Goal: Task Accomplishment & Management: Use online tool/utility

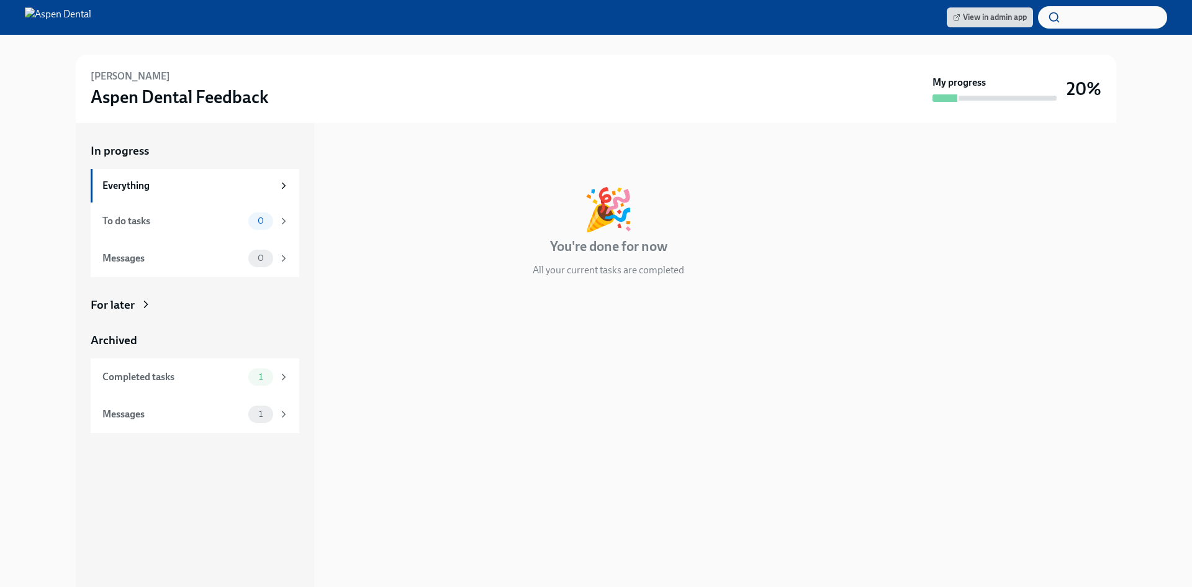
click at [201, 423] on div "Messages 1" at bounding box center [195, 413] width 209 height 37
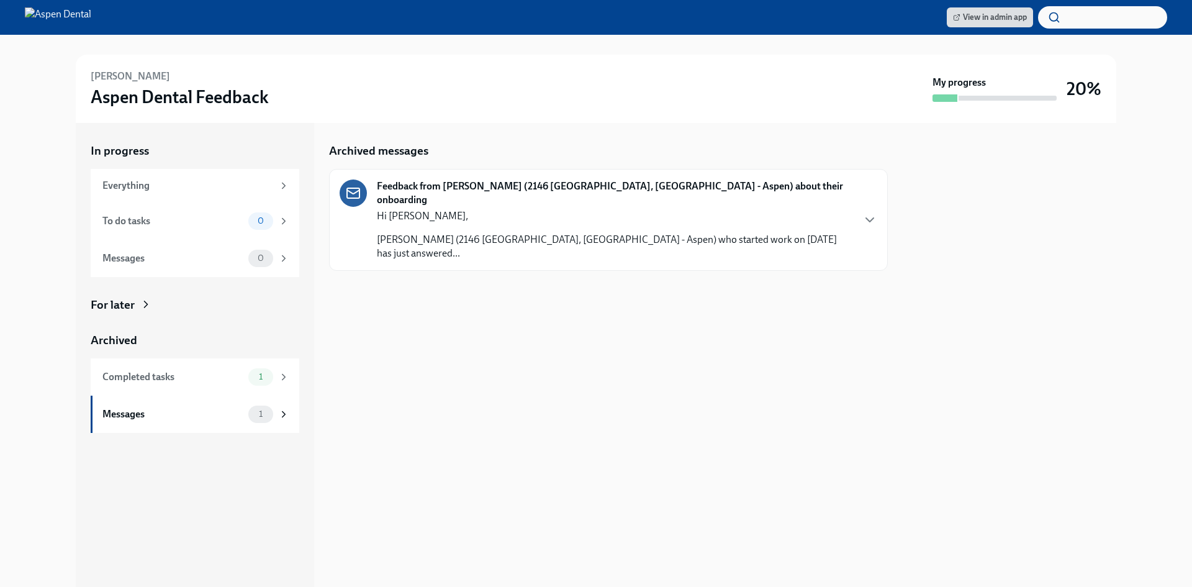
click at [510, 211] on div "Hi Kathryn, Courtney Shoaf (2146 Waco, TX - Aspen) who started work on 07/07/20…" at bounding box center [614, 234] width 475 height 51
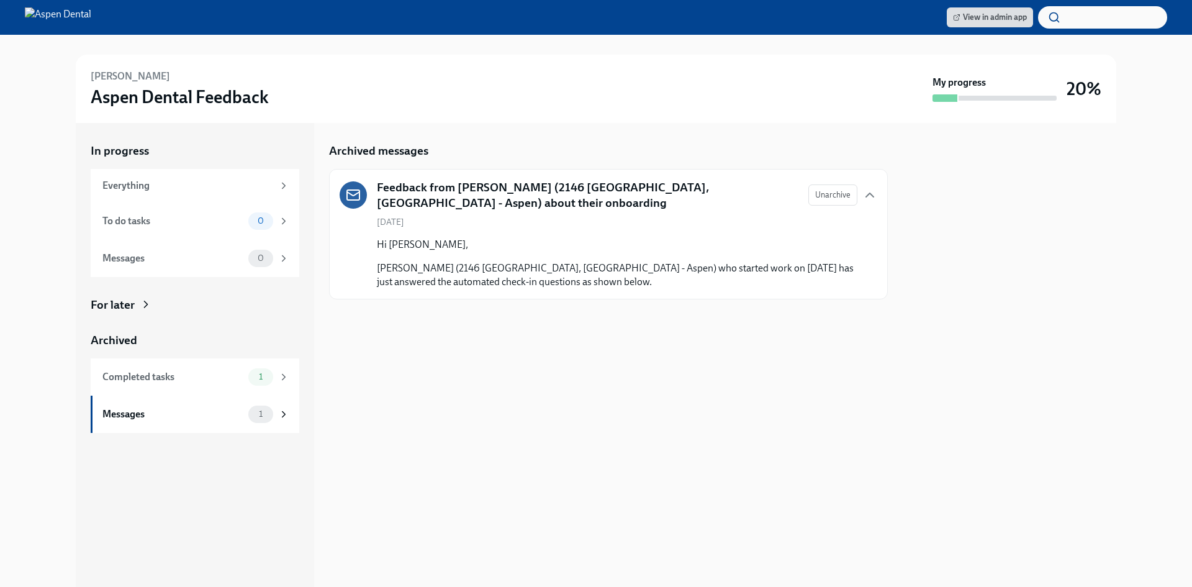
click at [169, 370] on div "Completed tasks" at bounding box center [172, 377] width 141 height 14
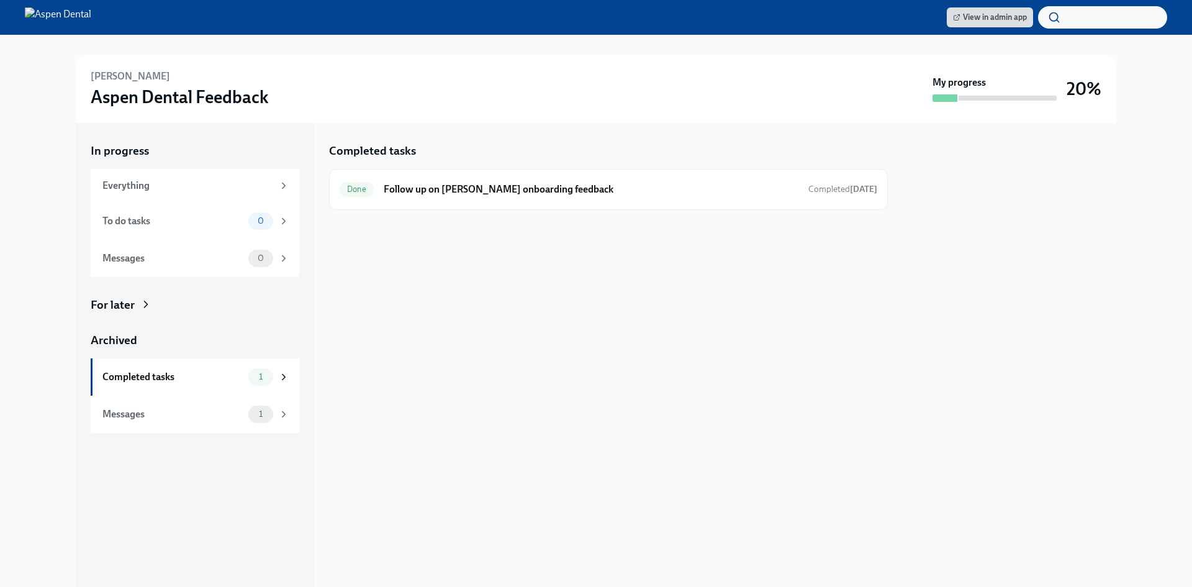
click at [493, 179] on div "Done Follow up on Courtney Shoaf's onboarding feedback Completed 6 days ago" at bounding box center [609, 189] width 538 height 20
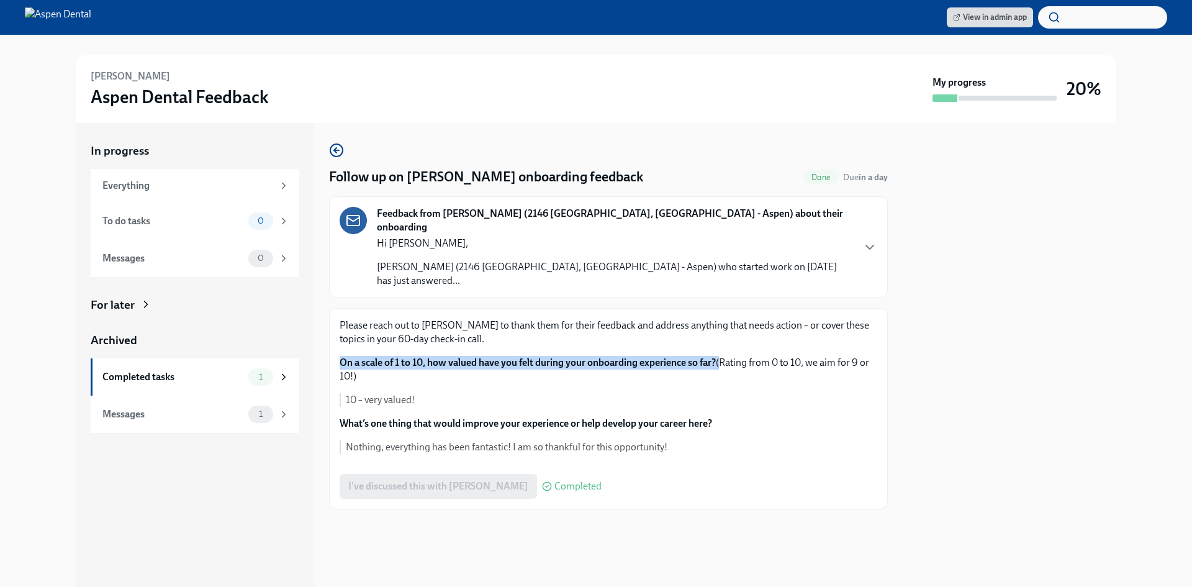
drag, startPoint x: 338, startPoint y: 333, endPoint x: 723, endPoint y: 326, distance: 385.6
click at [723, 326] on div "Please reach out to Courtney to thank them for their feedback and address anyth…" at bounding box center [608, 408] width 559 height 201
copy p "On a scale of 1 to 10, how valued have you felt during your onboarding experien…"
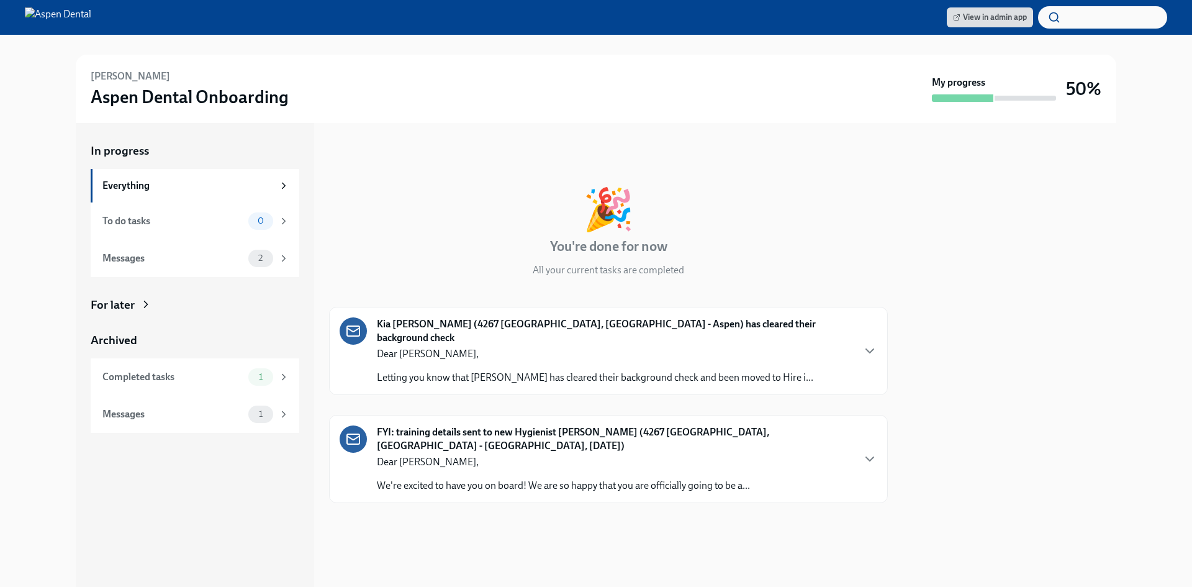
click at [978, 18] on span "View in admin app" at bounding box center [990, 17] width 74 height 12
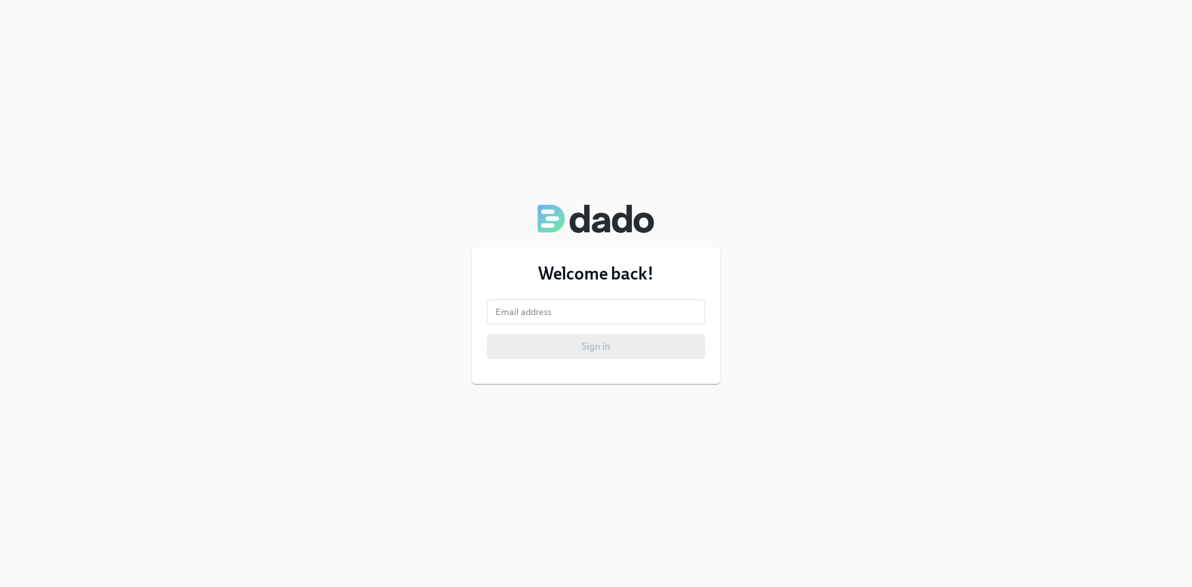
click at [608, 318] on input "email" at bounding box center [596, 311] width 219 height 25
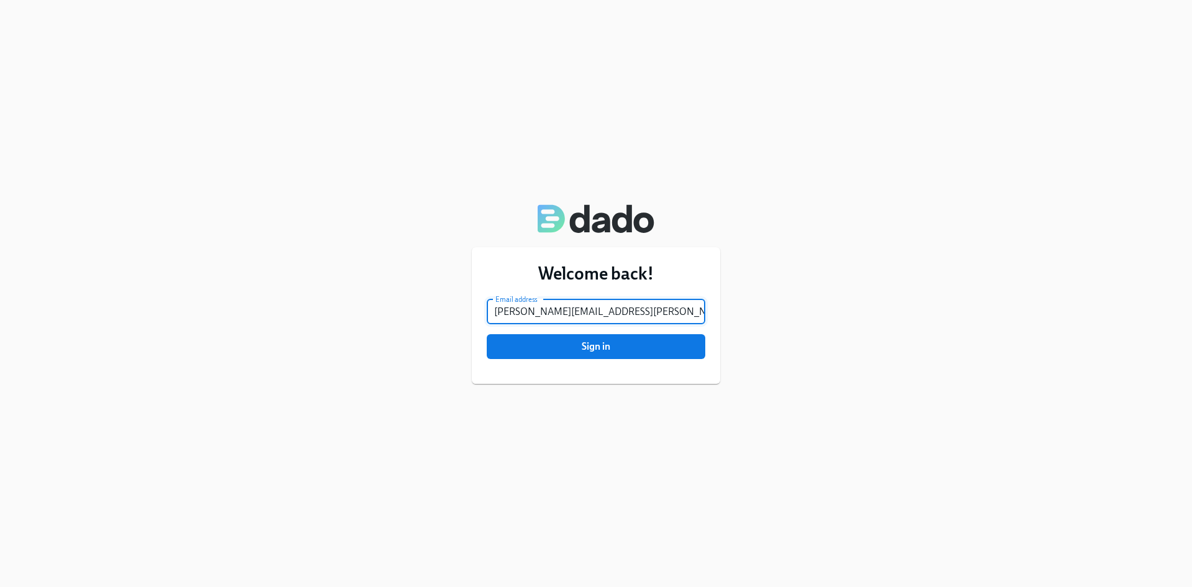
type input "kathryn.peterson@aspendental.com"
click at [487, 334] on button "Sign in" at bounding box center [596, 346] width 219 height 25
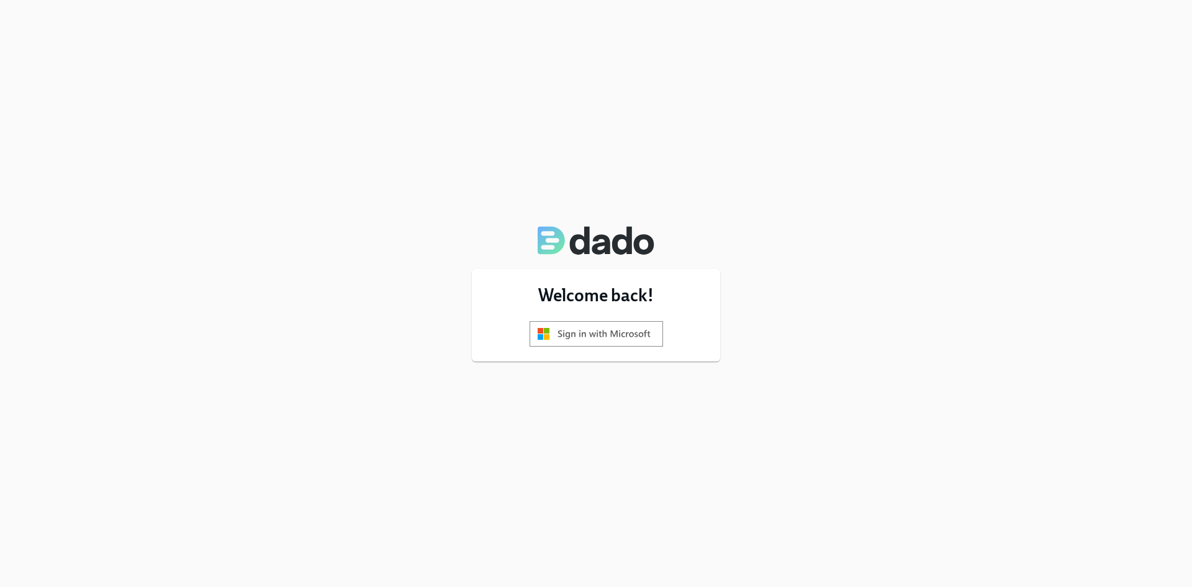
click at [612, 342] on img at bounding box center [595, 333] width 133 height 25
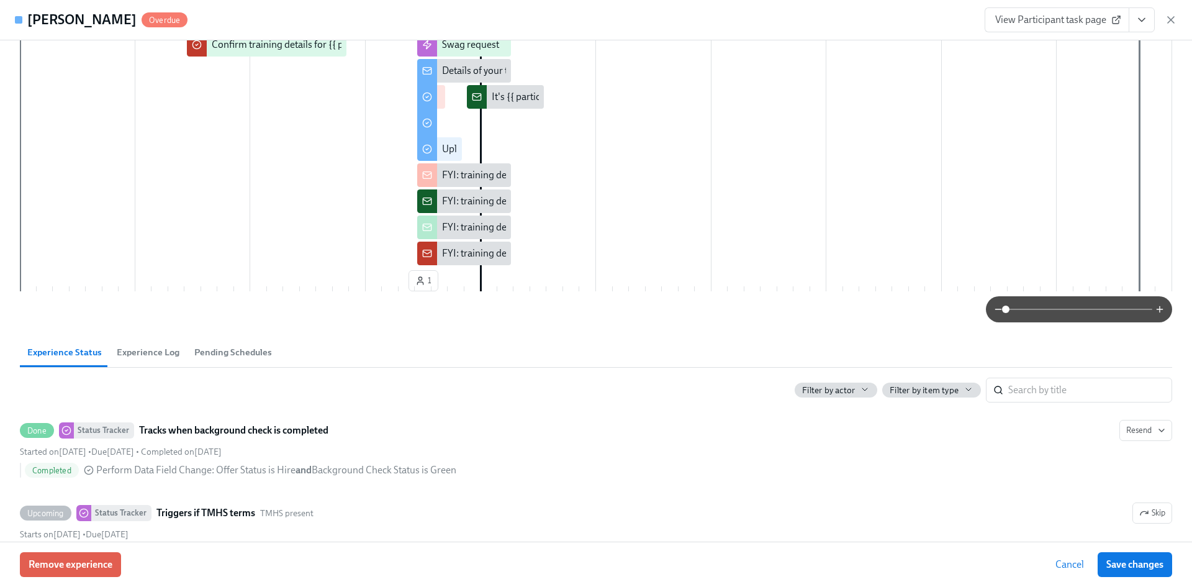
scroll to position [124, 0]
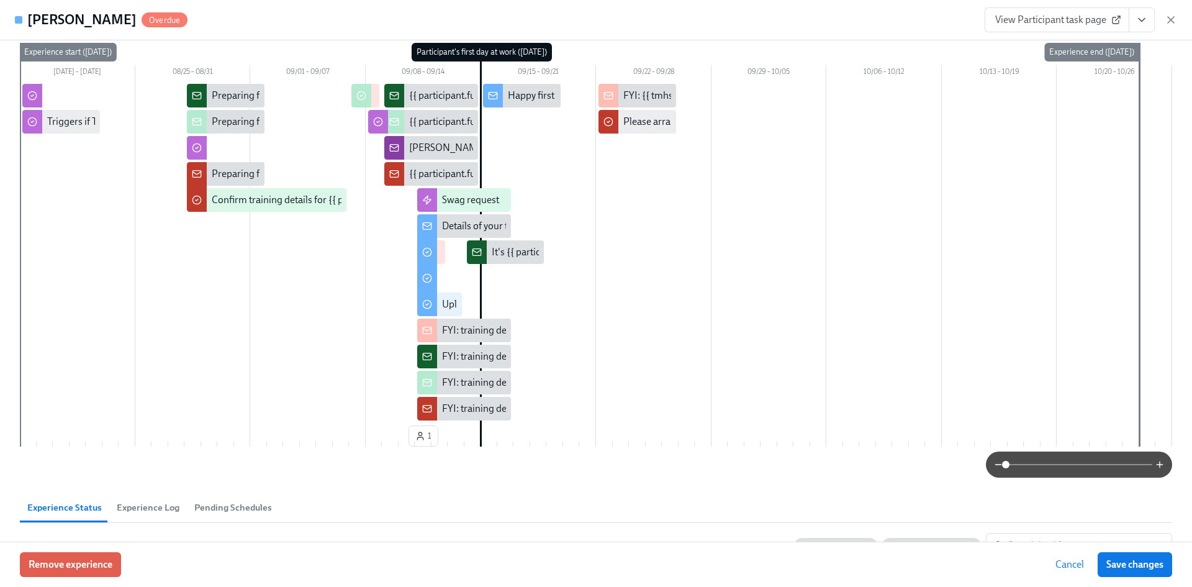
click at [1080, 20] on span "View Participant task page" at bounding box center [1057, 20] width 124 height 12
click at [1140, 19] on icon "View task page" at bounding box center [1141, 20] width 12 height 12
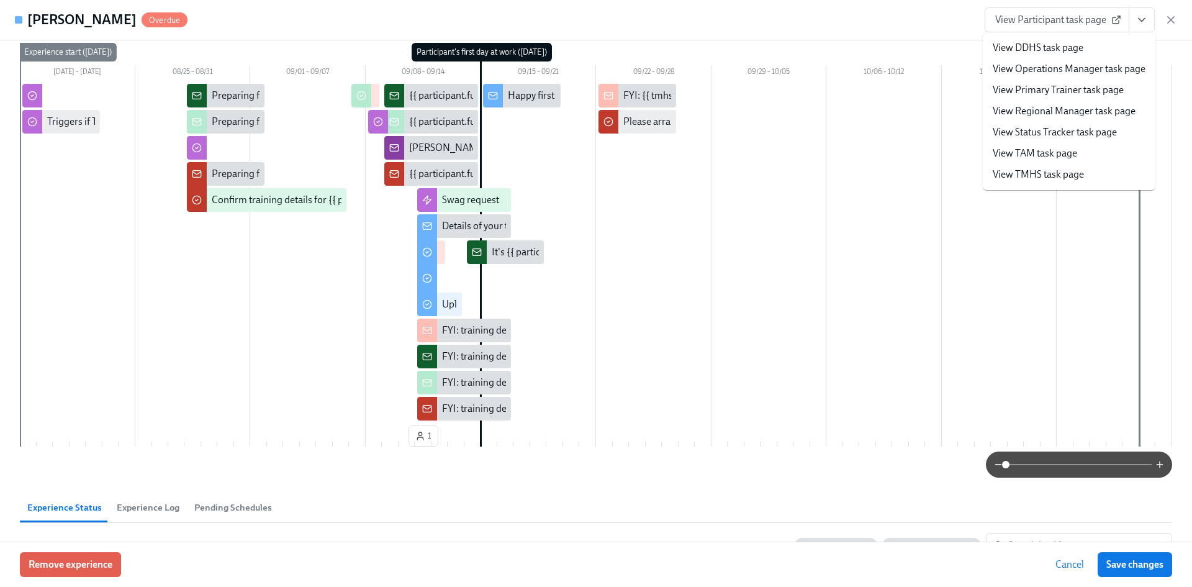
click at [1039, 173] on link "View TMHS task page" at bounding box center [1038, 175] width 91 height 14
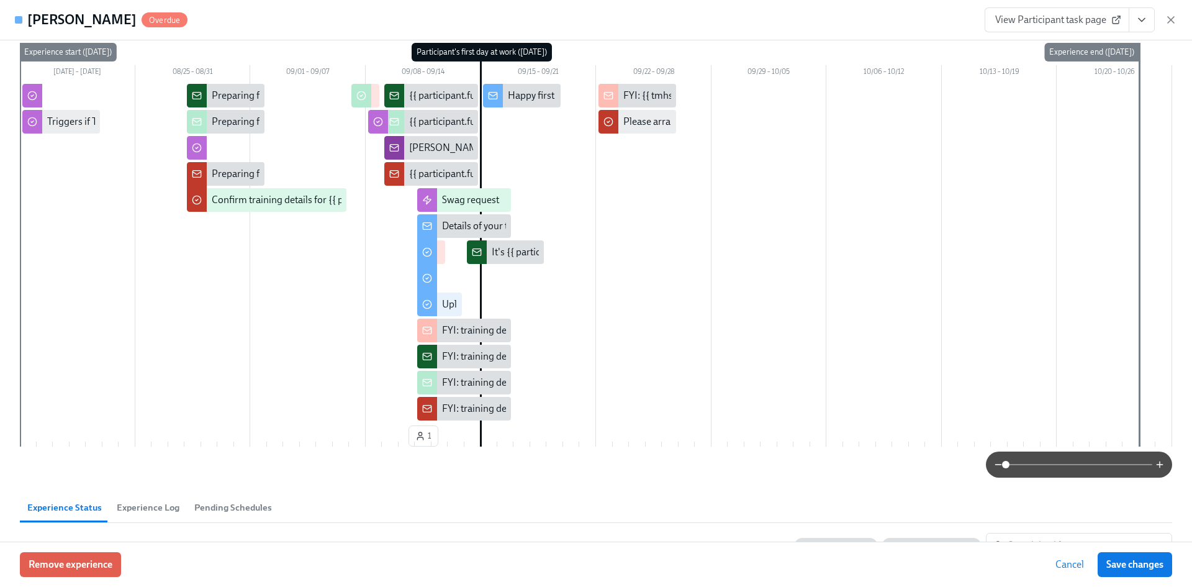
type input "[PERSON_NAME]"
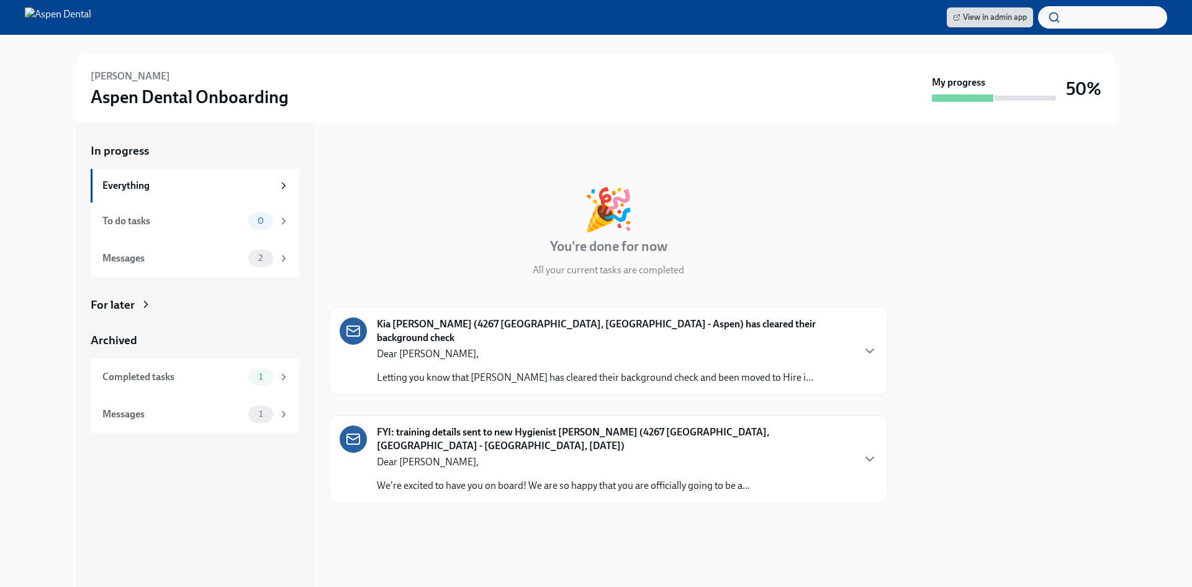
click at [1016, 9] on link "View in admin app" at bounding box center [990, 17] width 86 height 20
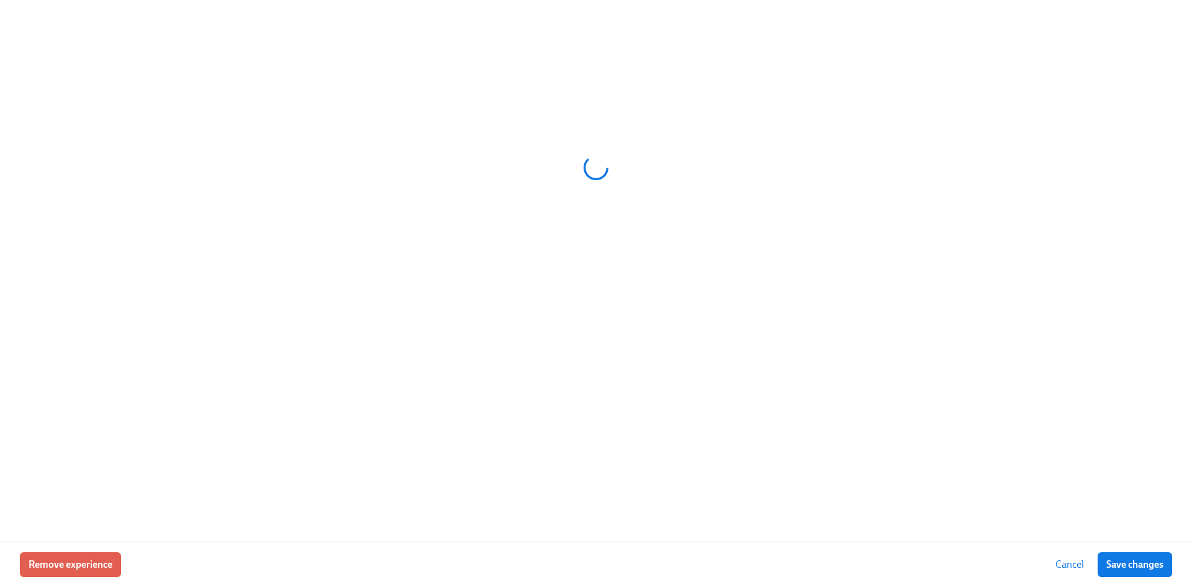
scroll to position [0, 13530]
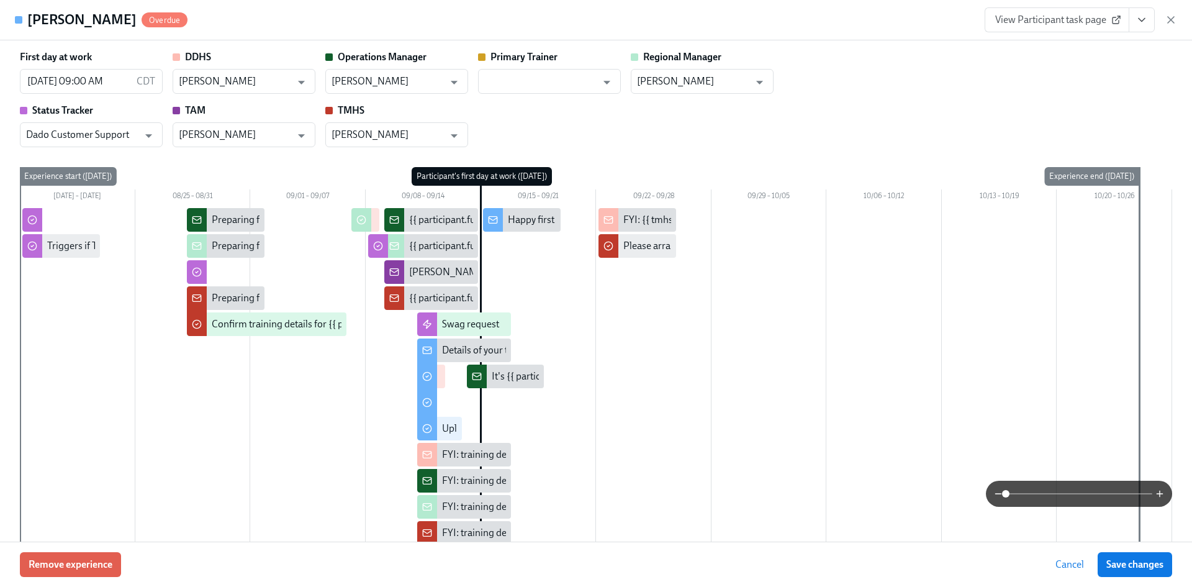
type input "[PERSON_NAME]"
type input "Dado Customer Support"
type input "[PERSON_NAME]"
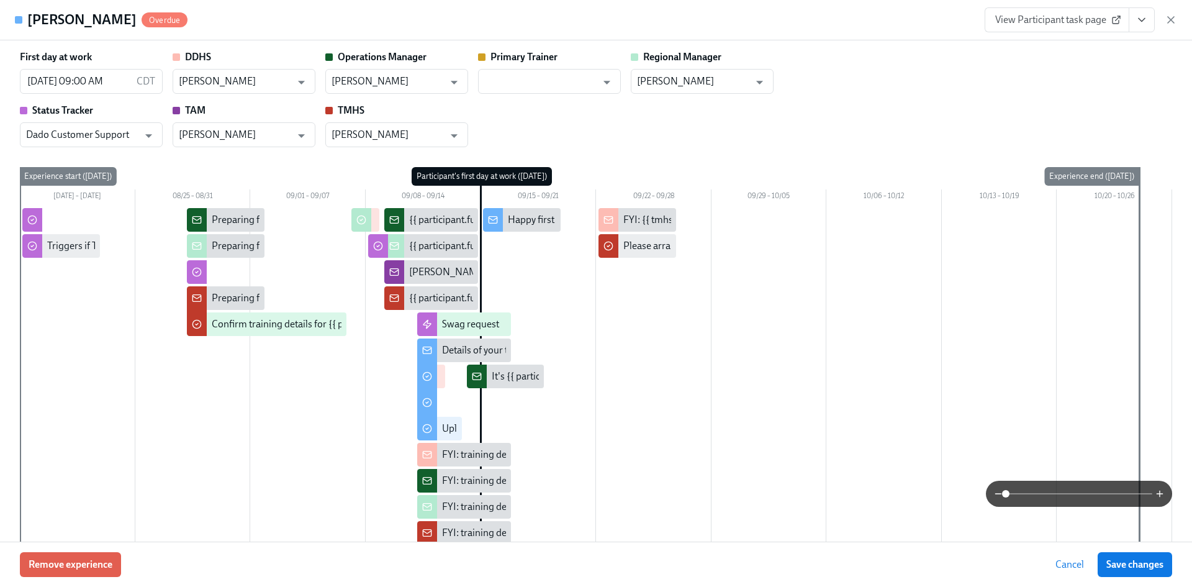
type input "[PERSON_NAME]"
type input "Dado Customer Support"
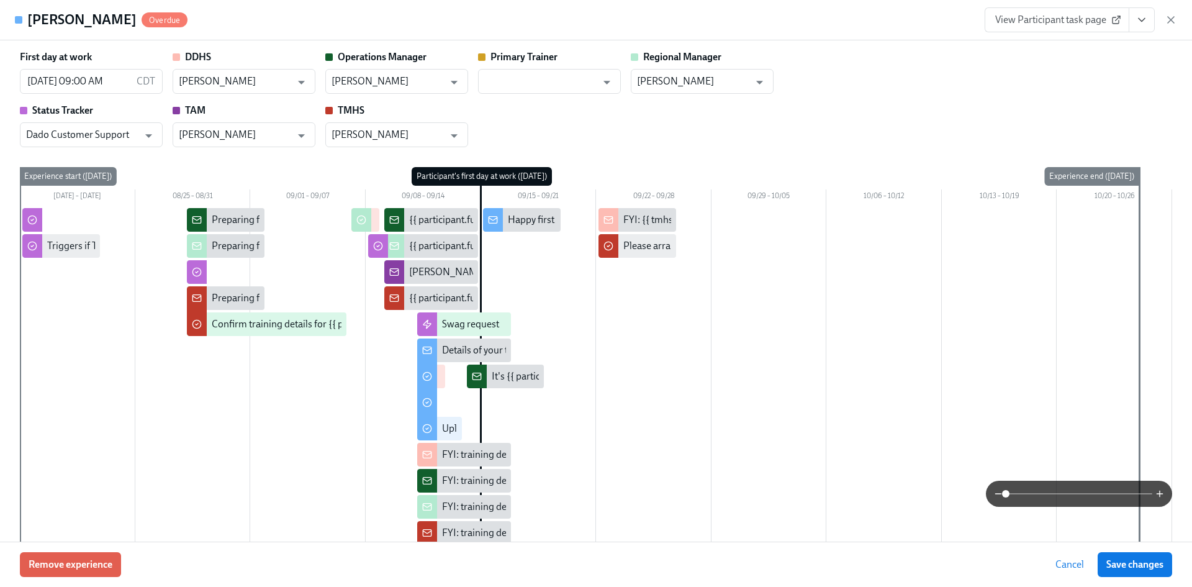
type input "[PERSON_NAME]"
click at [363, 142] on input "[PERSON_NAME]" at bounding box center [387, 134] width 112 height 25
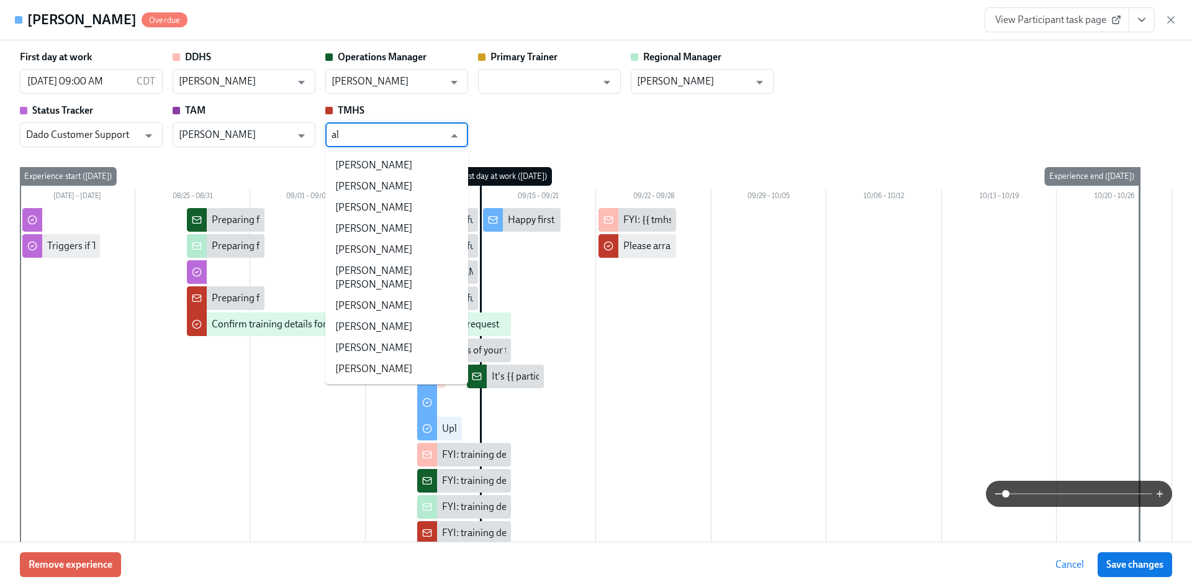
scroll to position [0, 0]
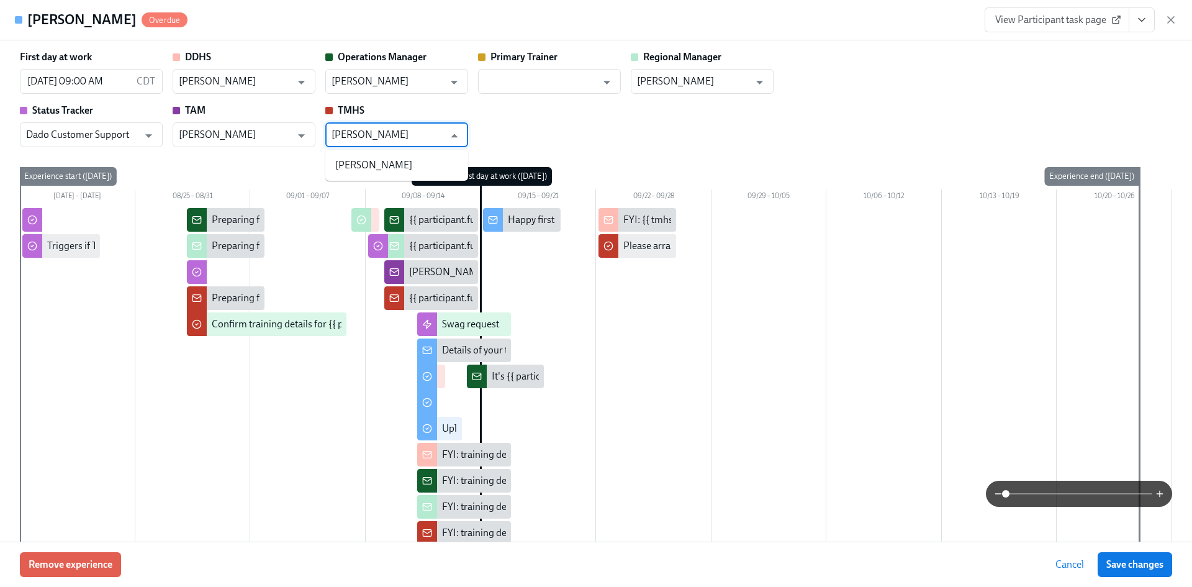
click at [417, 163] on li "[PERSON_NAME]" at bounding box center [396, 165] width 143 height 21
type input "[PERSON_NAME]"
click at [1103, 561] on button "Save changes" at bounding box center [1134, 564] width 74 height 25
type input "[PERSON_NAME]"
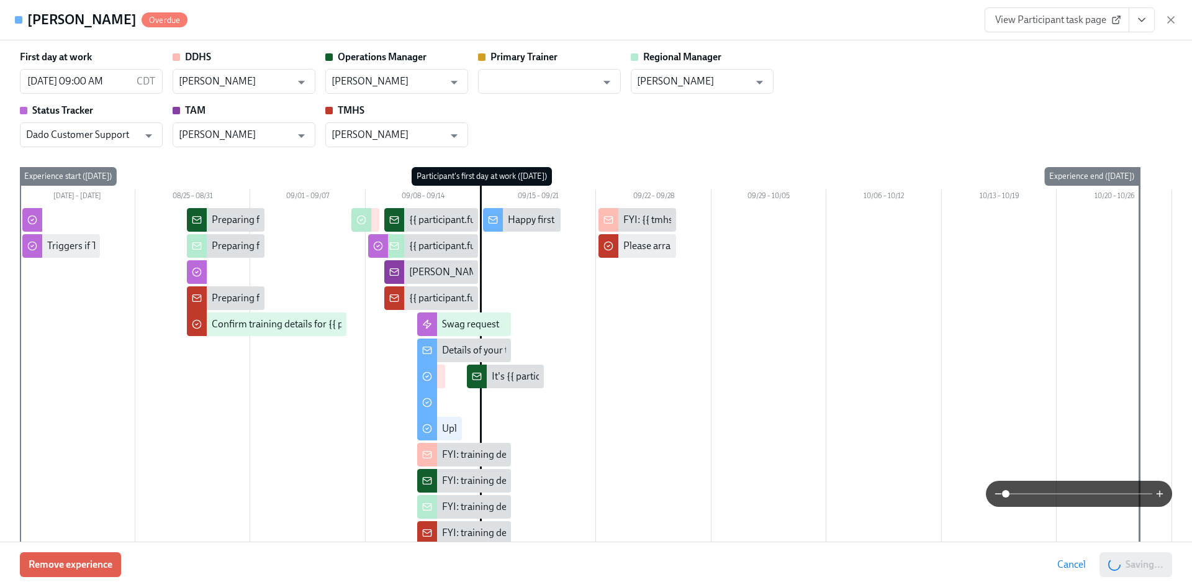
scroll to position [0, 20052]
